Goal: Information Seeking & Learning: Learn about a topic

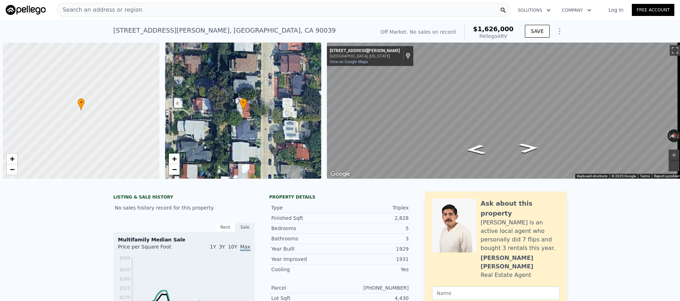
scroll to position [0, 3]
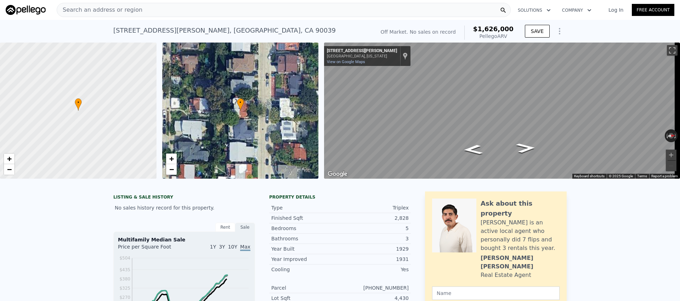
click at [141, 11] on div "Search an address or region" at bounding box center [284, 10] width 454 height 14
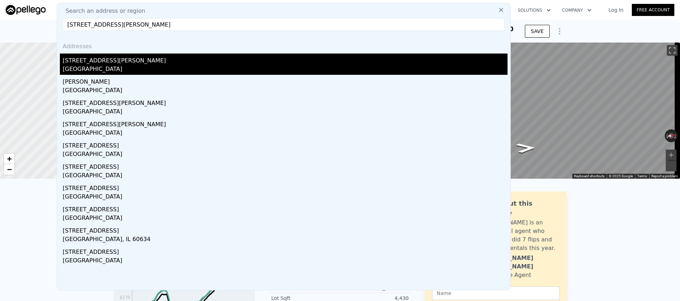
type input "[STREET_ADDRESS][PERSON_NAME]"
click at [154, 68] on div "[GEOGRAPHIC_DATA]" at bounding box center [285, 70] width 445 height 10
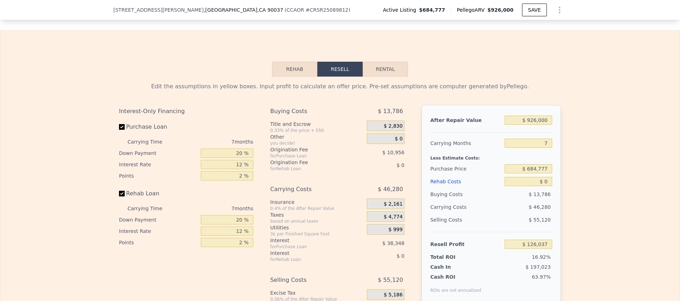
scroll to position [1130, 0]
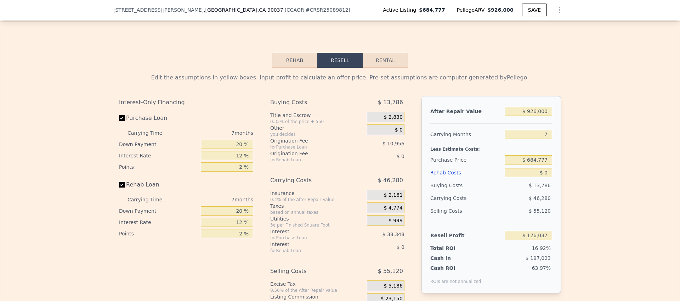
click at [298, 73] on div "Edit the assumptions in yellow boxes. Input profit to calculate an offer price.…" at bounding box center [339, 199] width 453 height 263
click at [299, 67] on button "Rehab" at bounding box center [294, 60] width 45 height 15
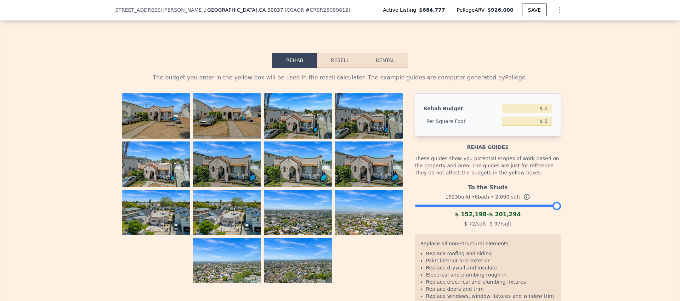
scroll to position [1144, 0]
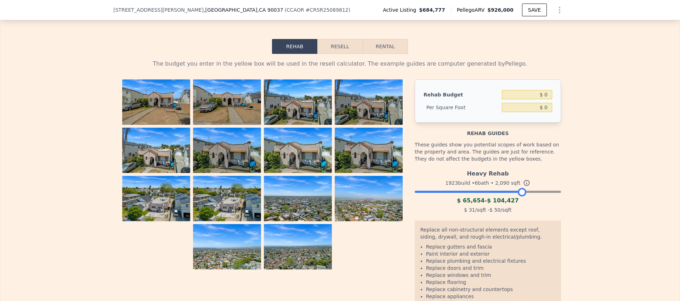
drag, startPoint x: 555, startPoint y: 198, endPoint x: 520, endPoint y: 196, distance: 35.1
click at [520, 196] on div at bounding box center [522, 192] width 8 height 8
click at [44, 115] on div "The budget you enter in the yellow box will be used in the resell calculator. T…" at bounding box center [339, 192] width 679 height 276
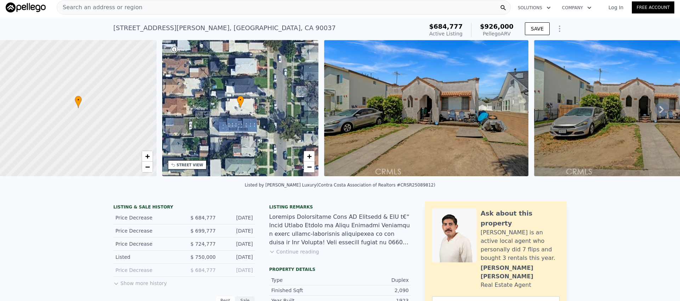
scroll to position [6, 0]
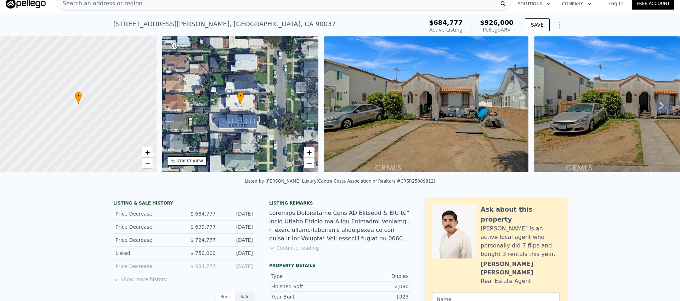
click at [295, 251] on button "Continue reading" at bounding box center [294, 247] width 50 height 7
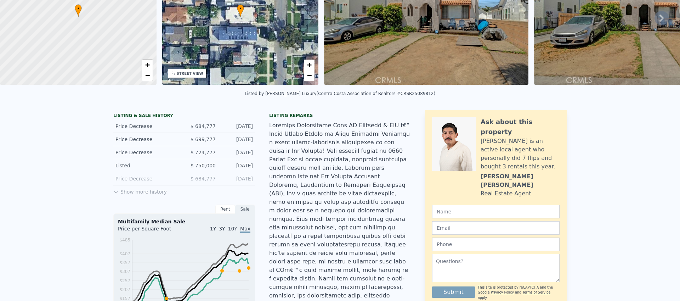
scroll to position [0, 0]
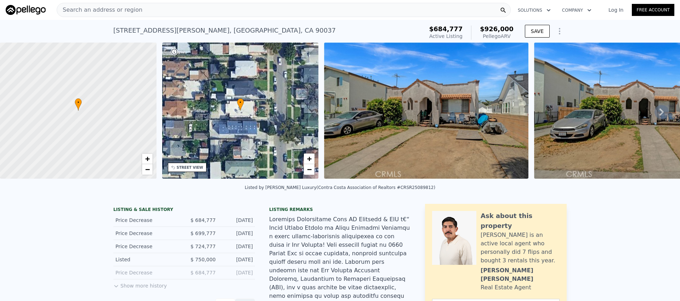
click at [131, 9] on span "Search an address or region" at bounding box center [99, 10] width 85 height 8
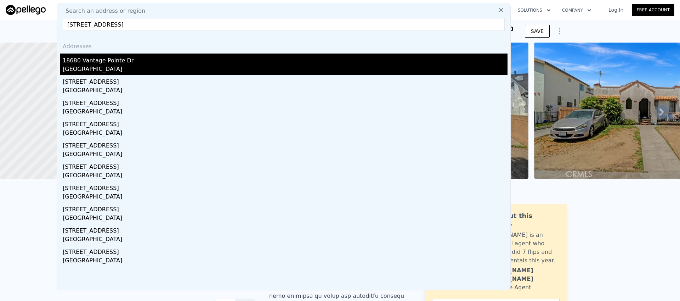
type input "[STREET_ADDRESS]"
click at [115, 62] on div "18680 Vantage Pointe Dr" at bounding box center [285, 58] width 445 height 11
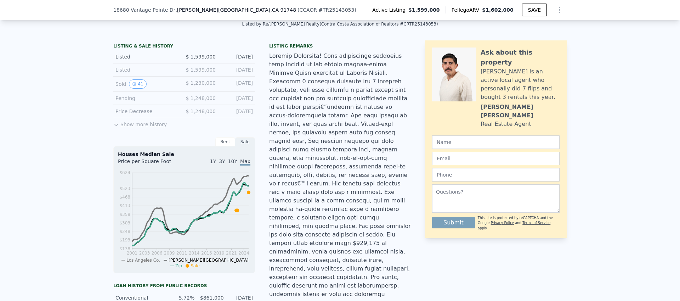
scroll to position [42, 0]
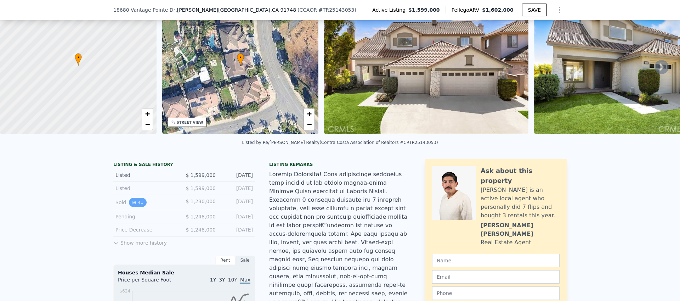
click at [133, 204] on icon "View historical data" at bounding box center [134, 202] width 4 height 4
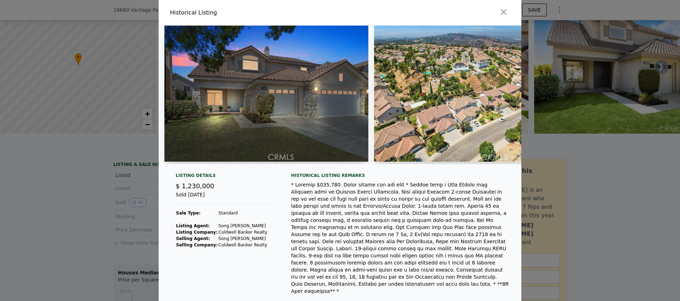
click at [280, 121] on img at bounding box center [266, 93] width 204 height 136
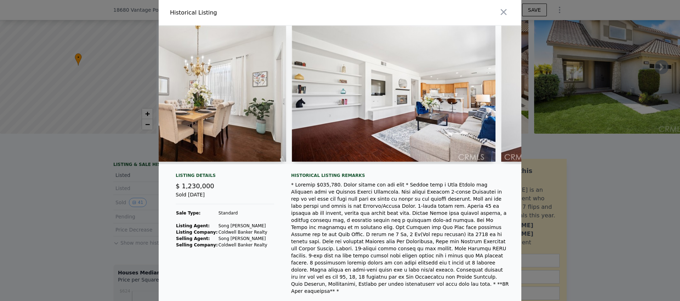
scroll to position [0, 2881]
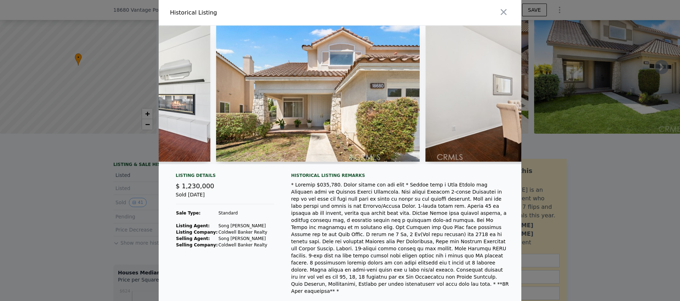
click at [258, 191] on div "$ 1,230,000" at bounding box center [225, 186] width 98 height 10
click at [297, 212] on div at bounding box center [400, 237] width 219 height 113
click at [328, 120] on img at bounding box center [318, 93] width 204 height 136
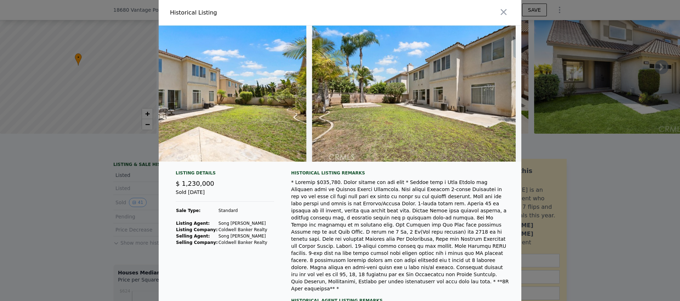
scroll to position [0, 7874]
